Goal: Check status: Check status

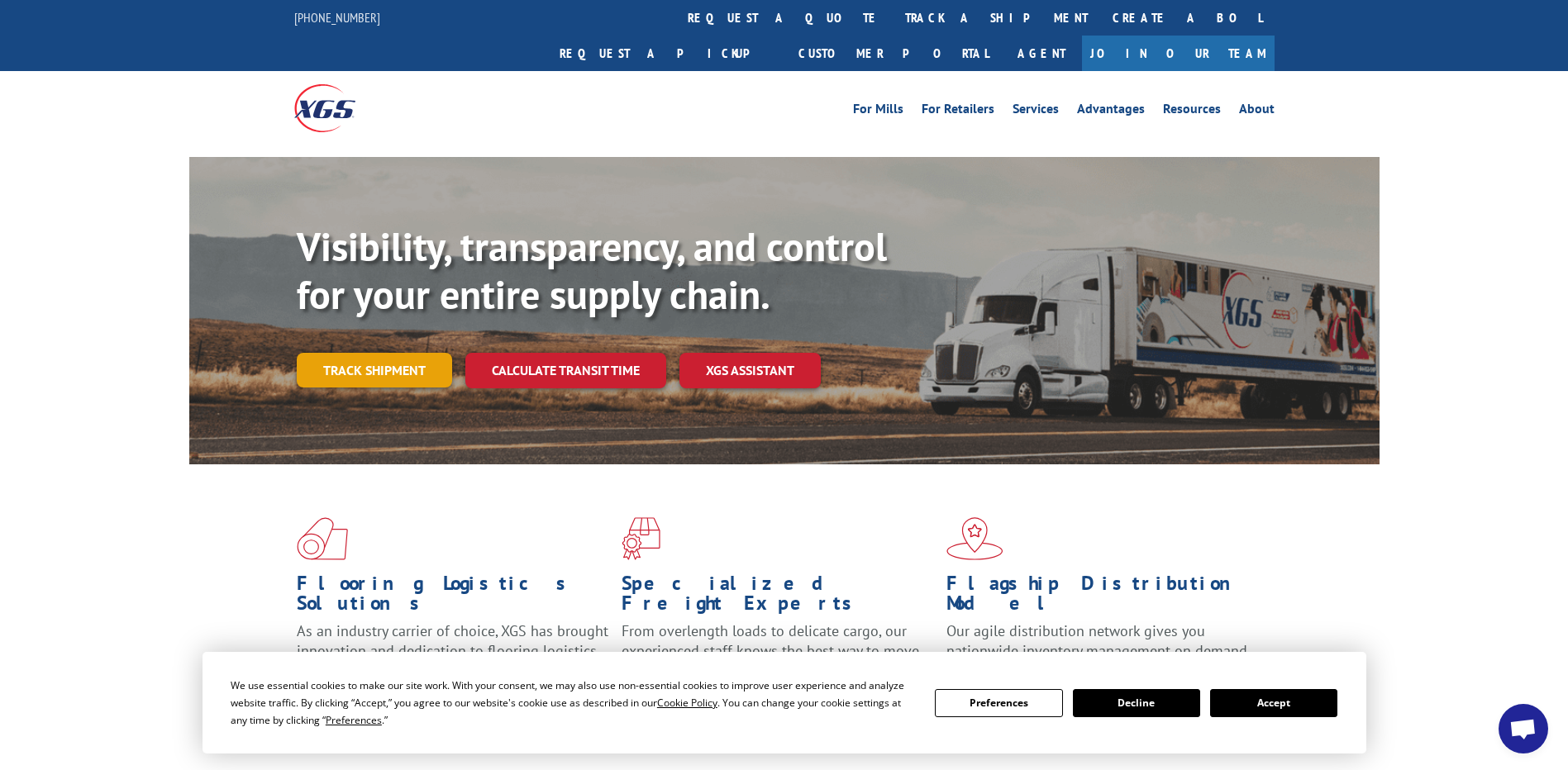
click at [406, 352] on link "Track shipment" at bounding box center [374, 369] width 155 height 35
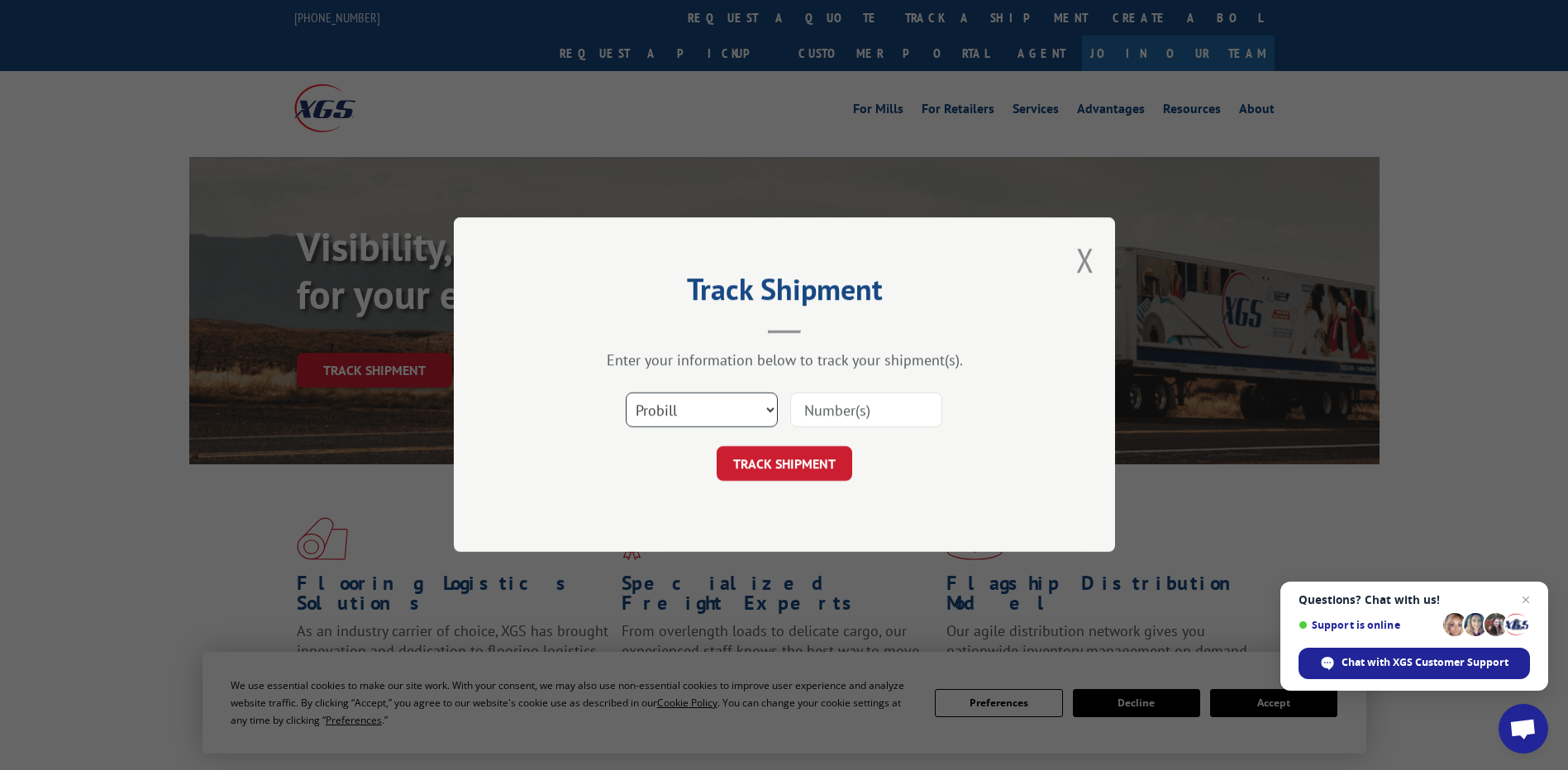
click at [706, 409] on select "Select category... Probill BOL PO" at bounding box center [701, 410] width 152 height 35
select select "bol"
click at [626, 393] on select "Select category... Probill BOL PO" at bounding box center [701, 410] width 152 height 35
click at [840, 417] on input at bounding box center [866, 410] width 152 height 35
paste input "363883"
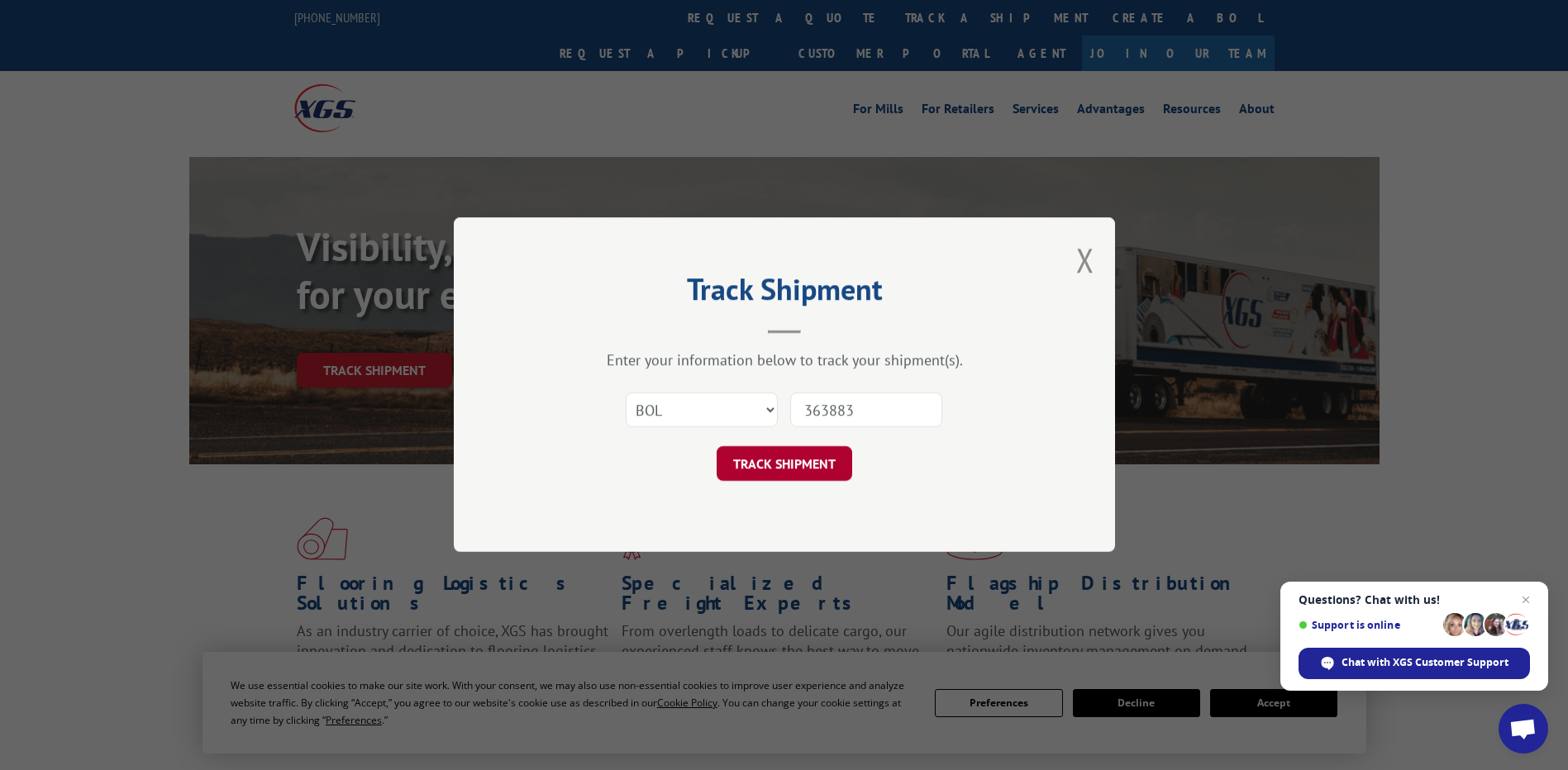
type input "363883"
click at [825, 449] on button "TRACK SHIPMENT" at bounding box center [784, 463] width 136 height 35
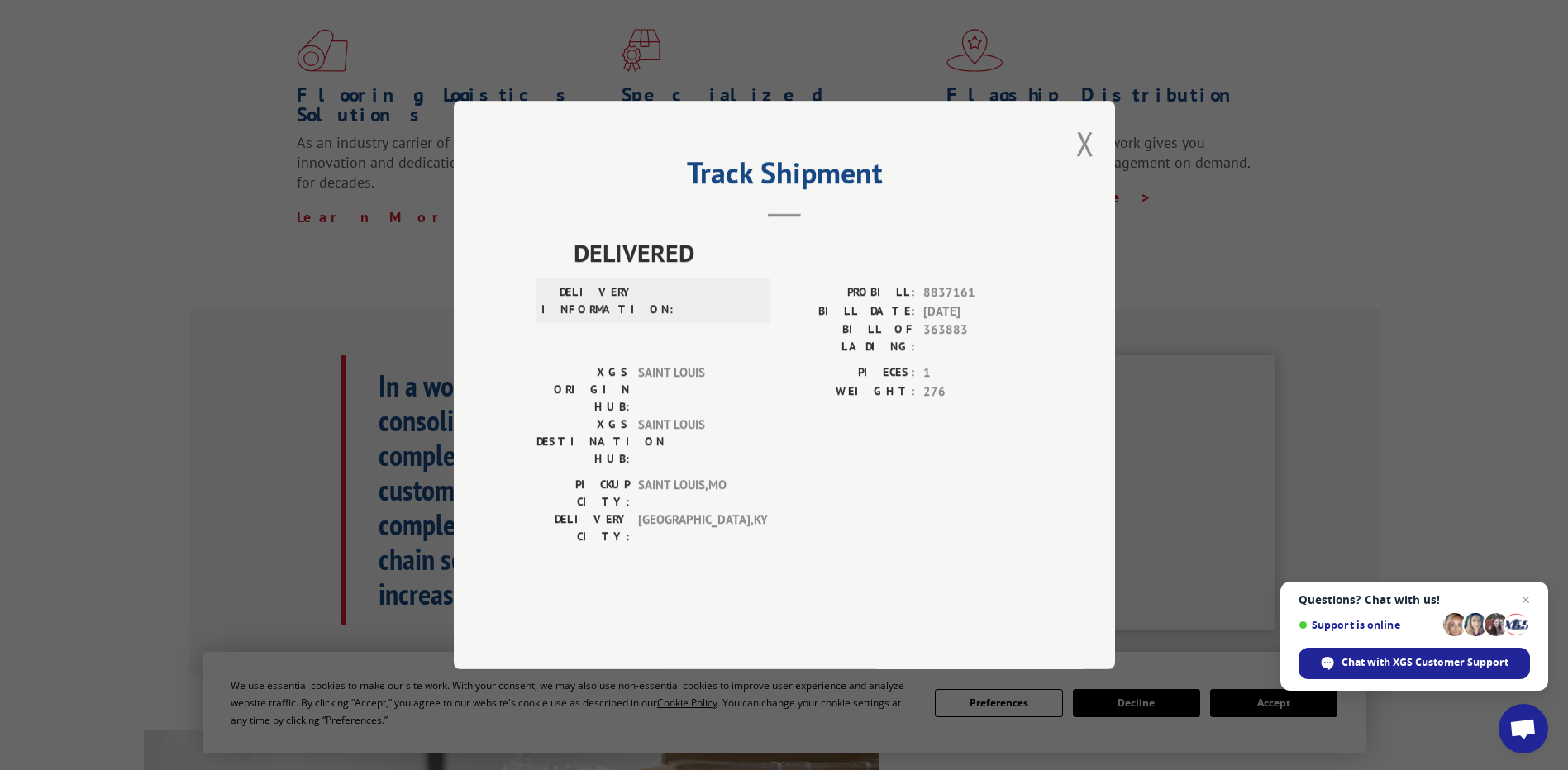
scroll to position [495, 0]
click at [1080, 165] on button "Close modal" at bounding box center [1085, 143] width 18 height 44
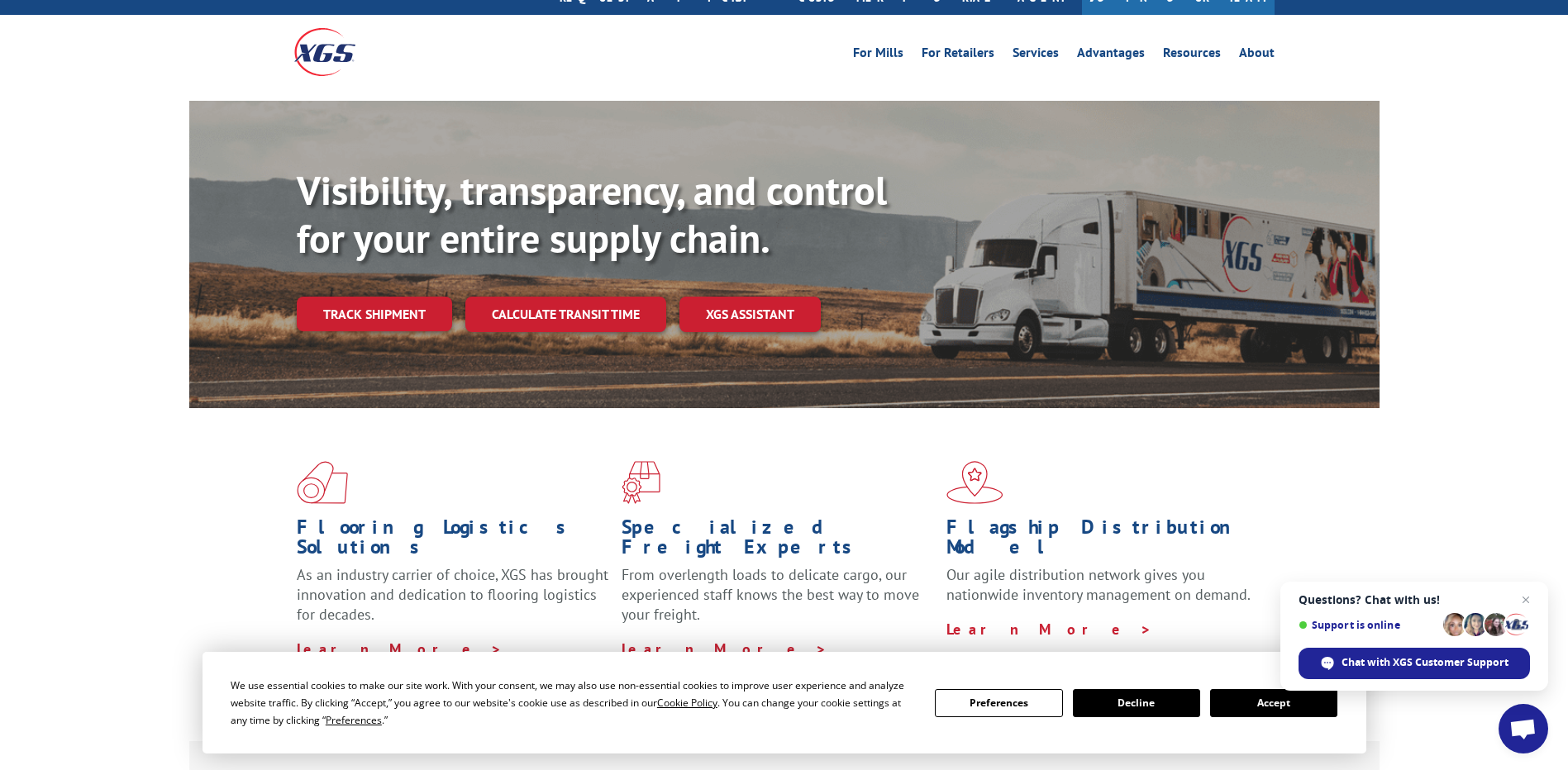
scroll to position [82, 0]
